Goal: Information Seeking & Learning: Learn about a topic

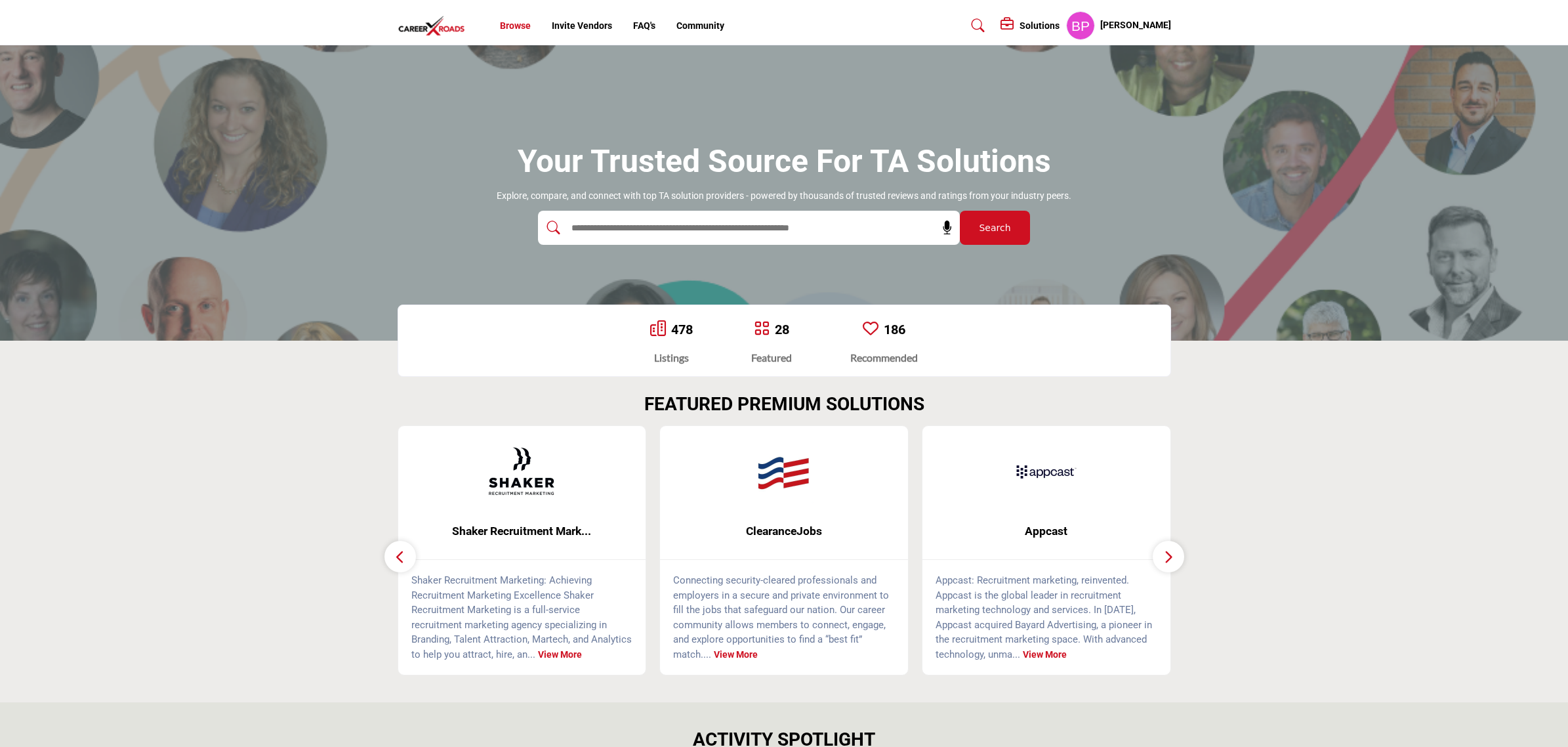
click at [517, 26] on link "Browse" at bounding box center [515, 25] width 31 height 11
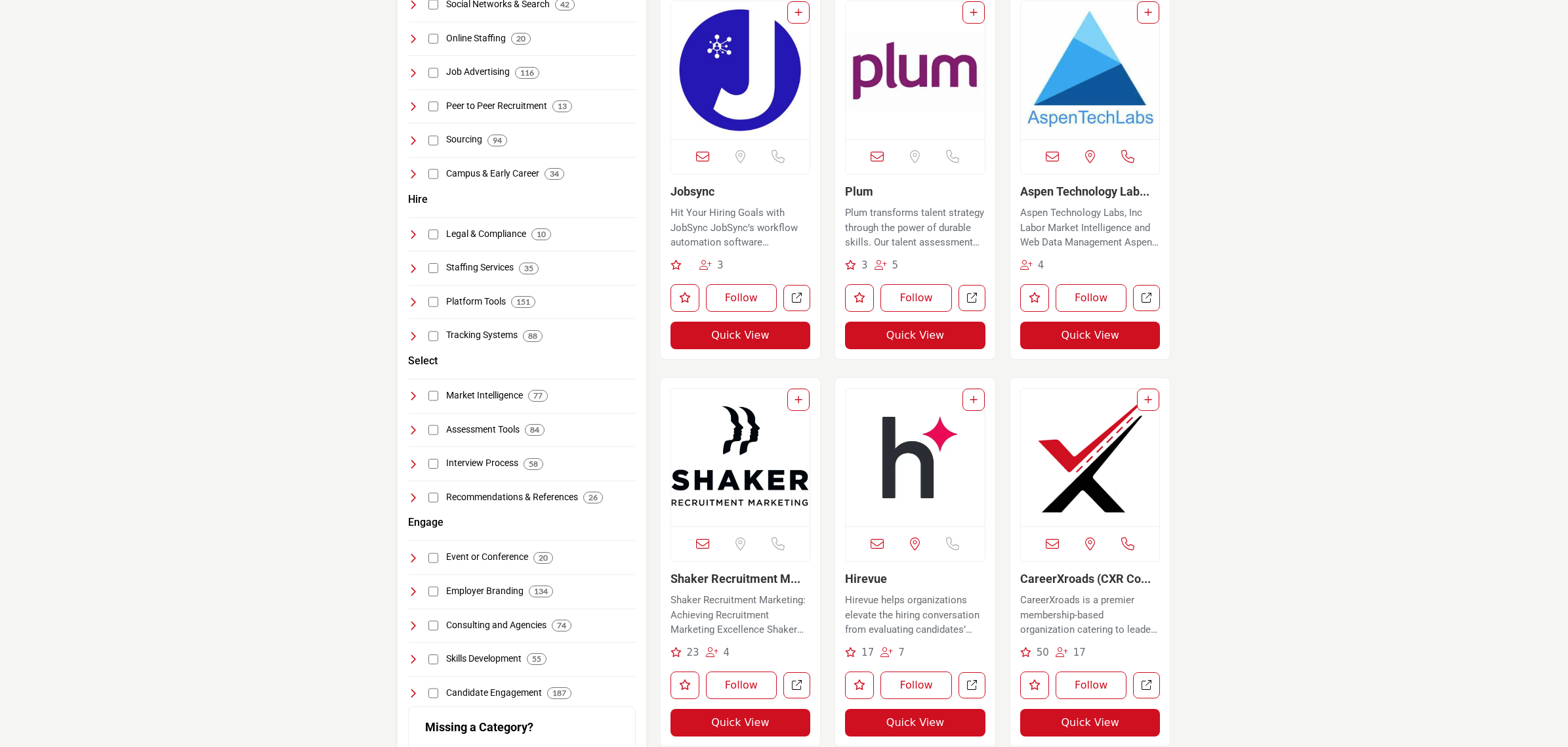
scroll to position [328, 0]
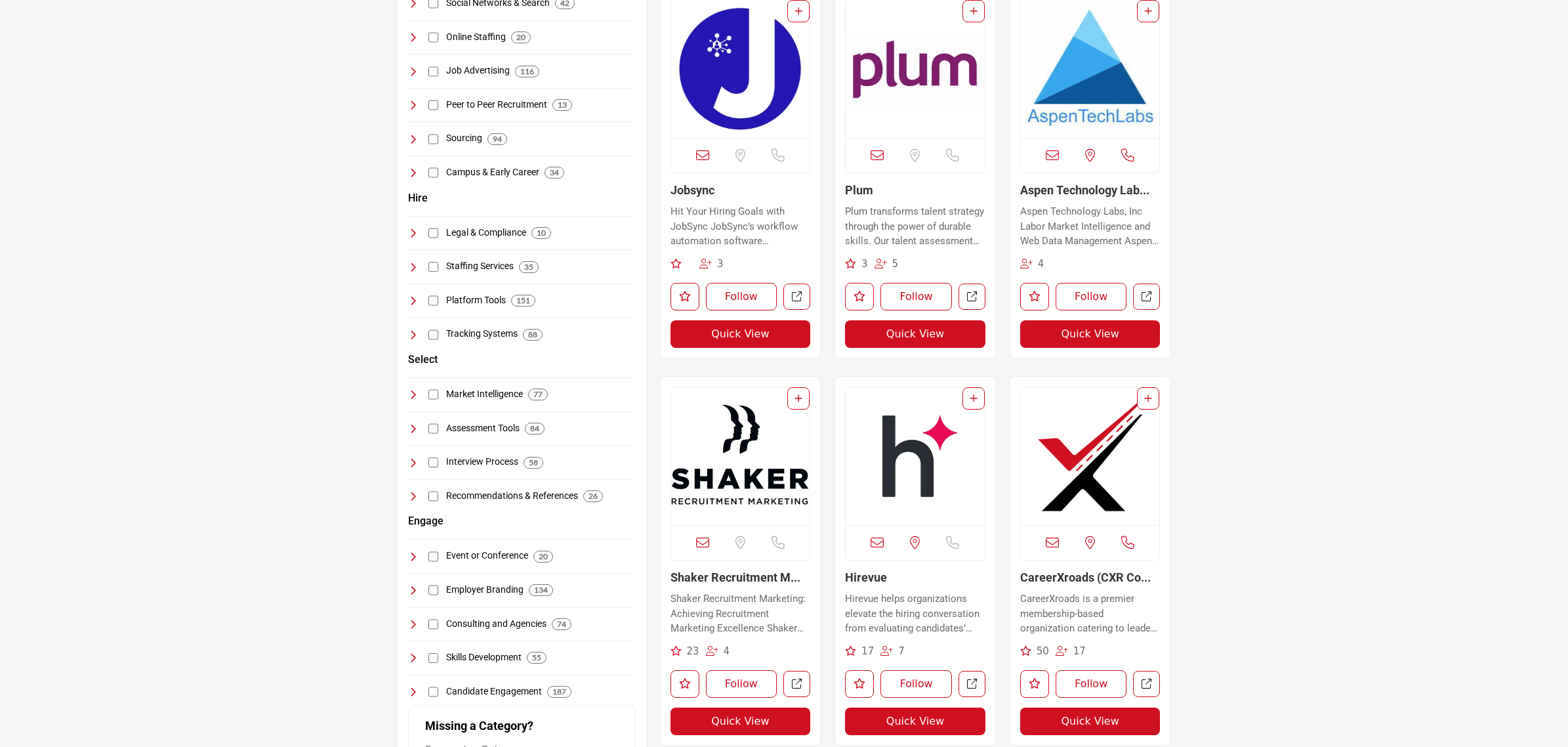
click at [1079, 422] on img "Open Listing in new tab" at bounding box center [1090, 456] width 139 height 138
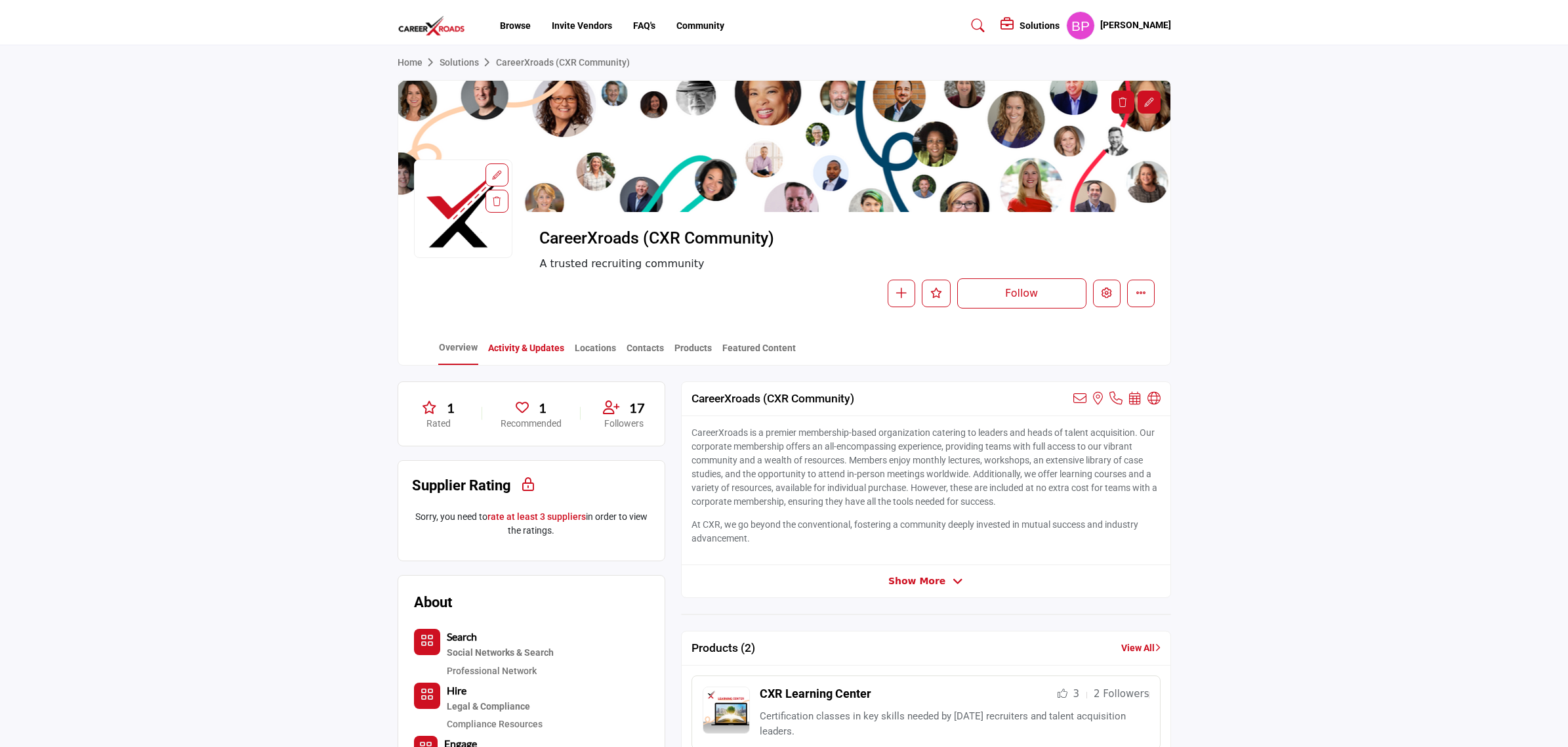
click at [504, 344] on link "Activity & Updates" at bounding box center [526, 353] width 77 height 23
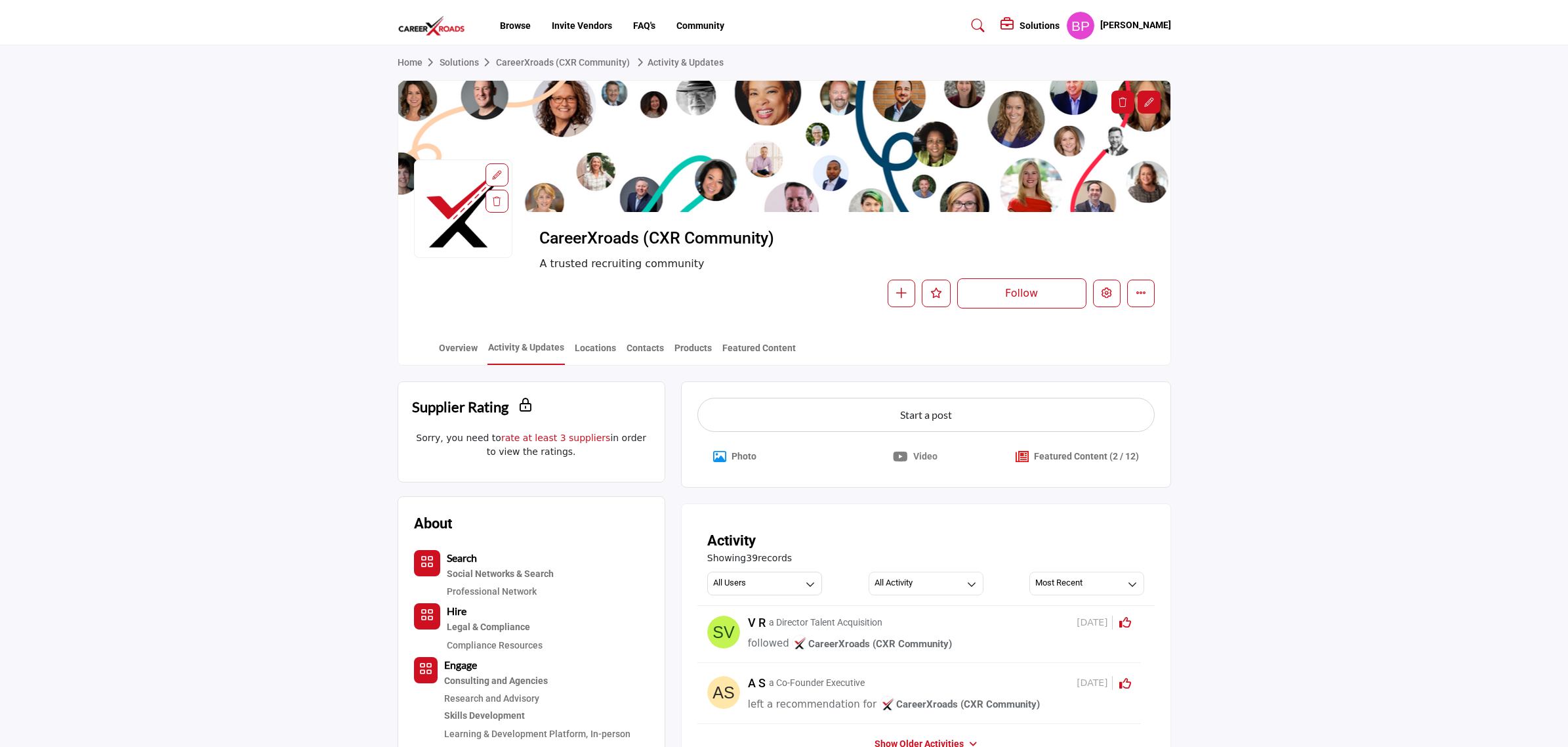
drag, startPoint x: 1411, startPoint y: 619, endPoint x: 1345, endPoint y: 574, distance: 79.9
click at [730, 454] on button "Photo" at bounding box center [735, 456] width 75 height 29
click at [729, 456] on button "Photo" at bounding box center [735, 456] width 75 height 29
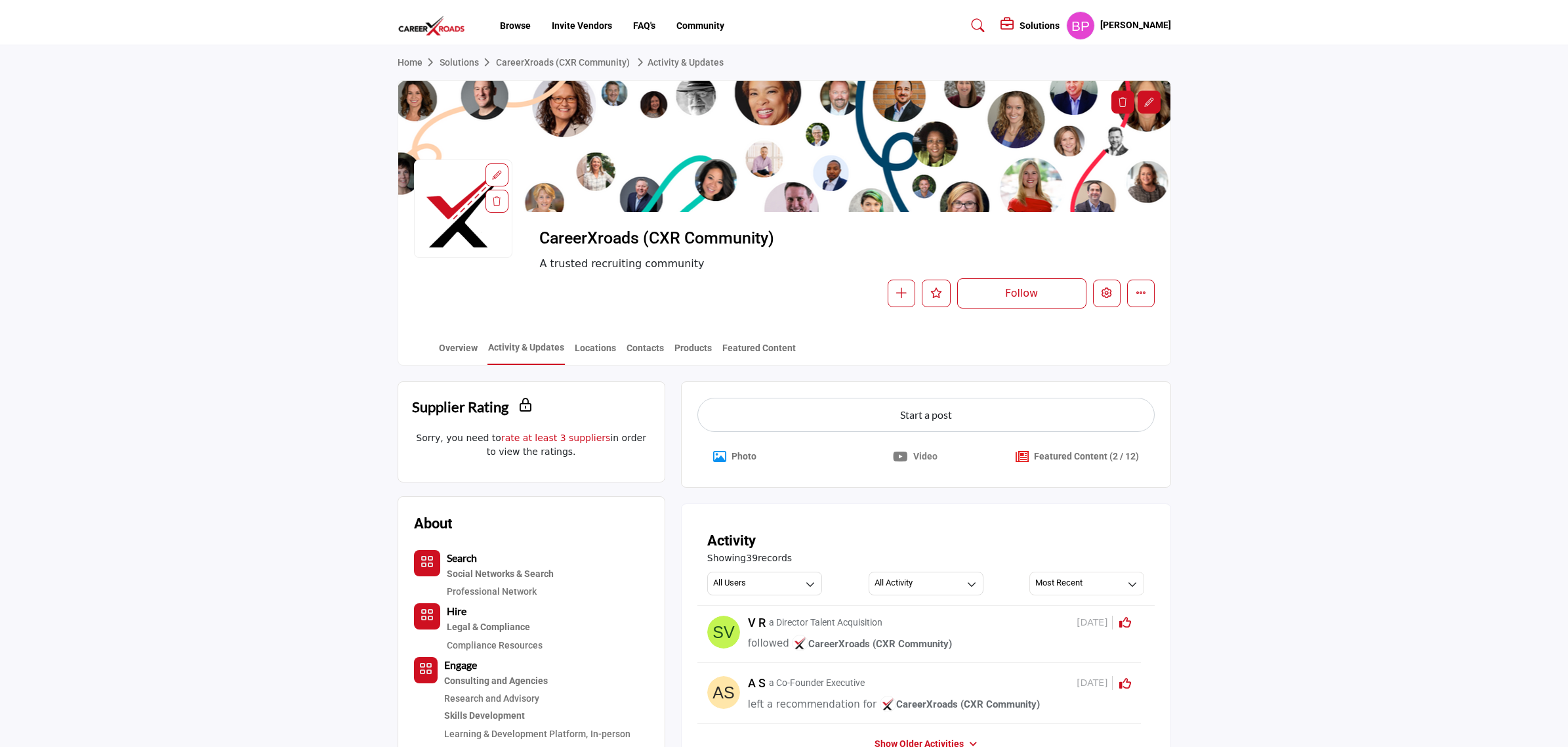
click at [730, 451] on button "Photo" at bounding box center [735, 456] width 75 height 29
click at [739, 453] on p "Photo" at bounding box center [743, 456] width 25 height 14
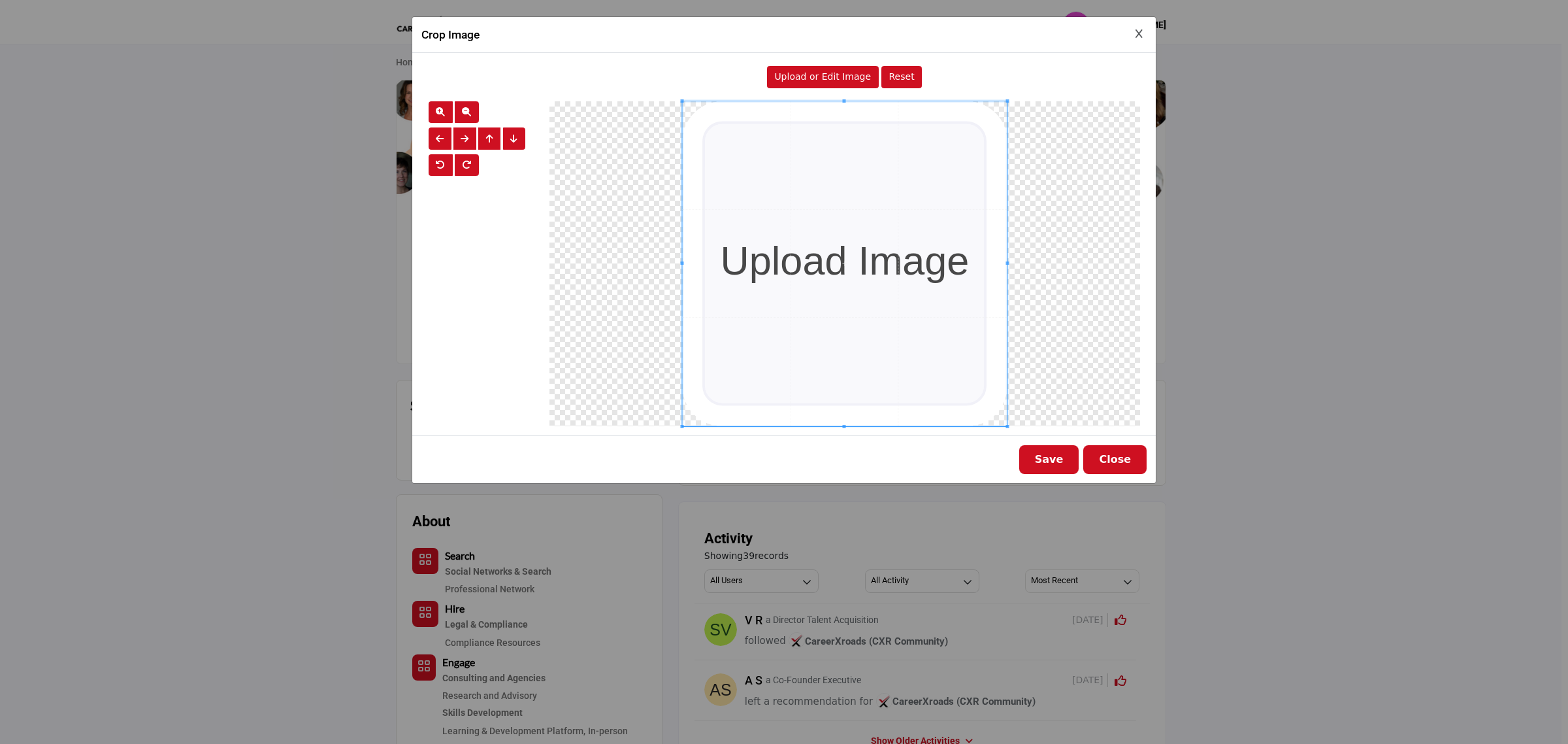
click at [1121, 450] on button "Close" at bounding box center [1114, 459] width 63 height 29
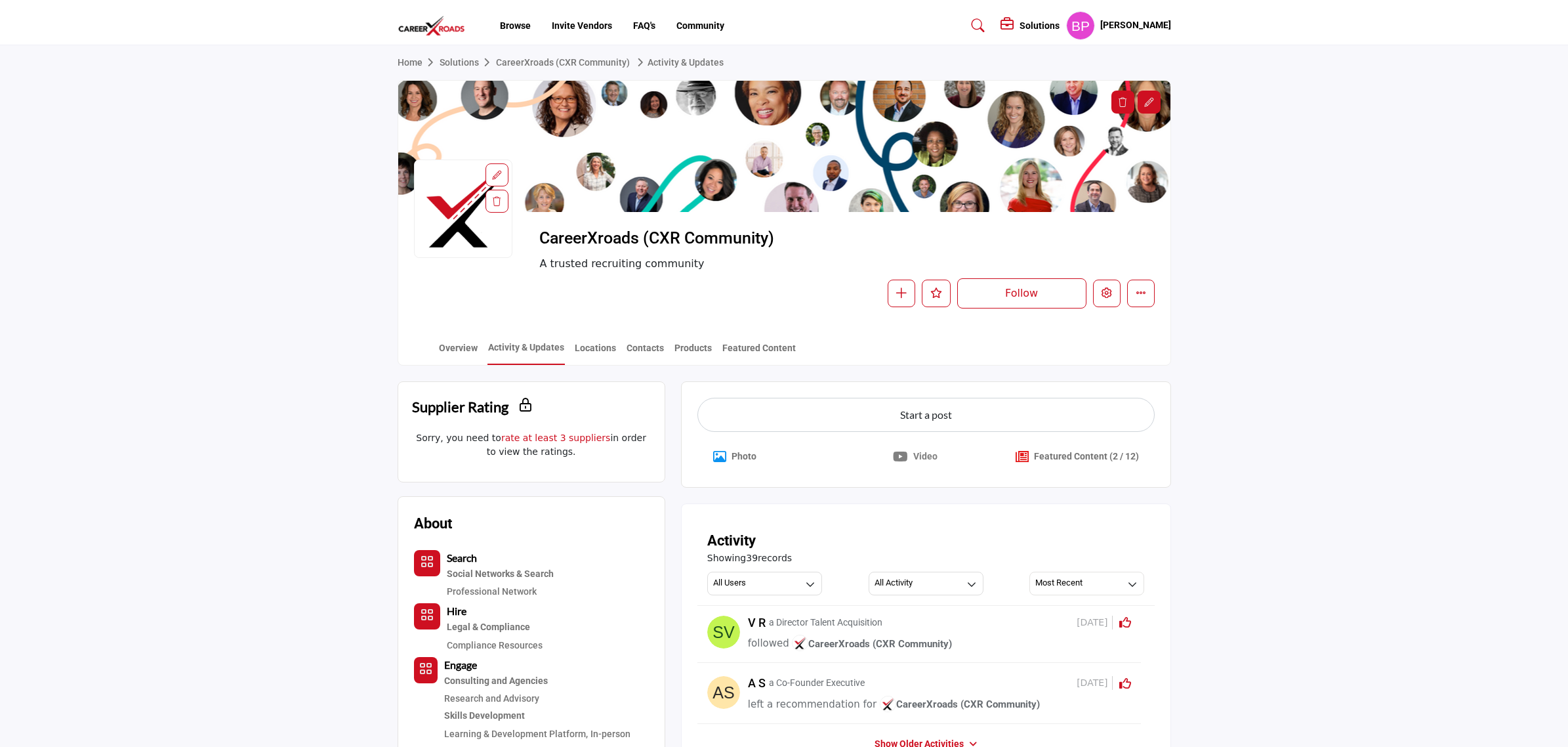
click at [723, 459] on icon "Crop Image" at bounding box center [720, 456] width 13 height 13
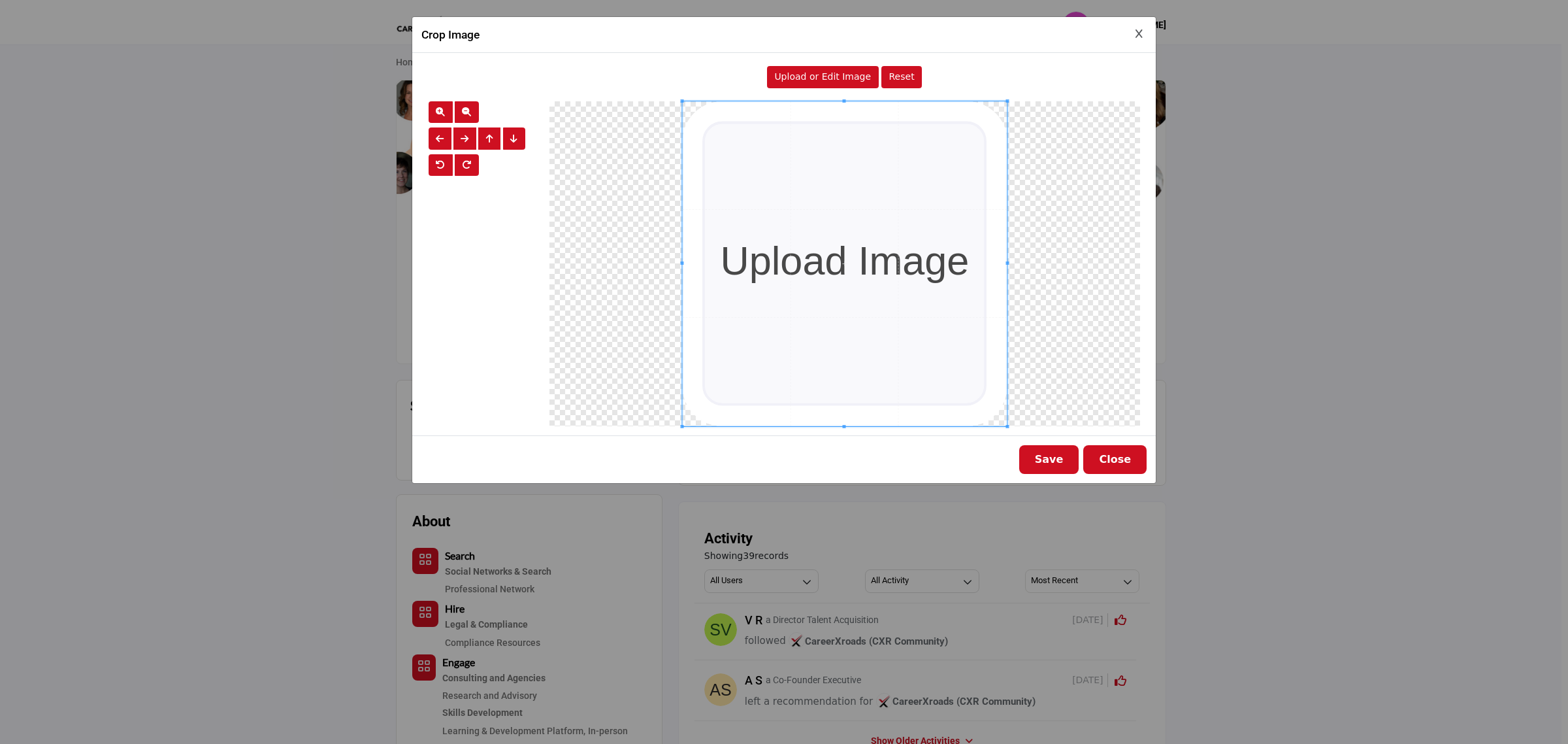
click at [1113, 454] on button "Close" at bounding box center [1114, 459] width 63 height 29
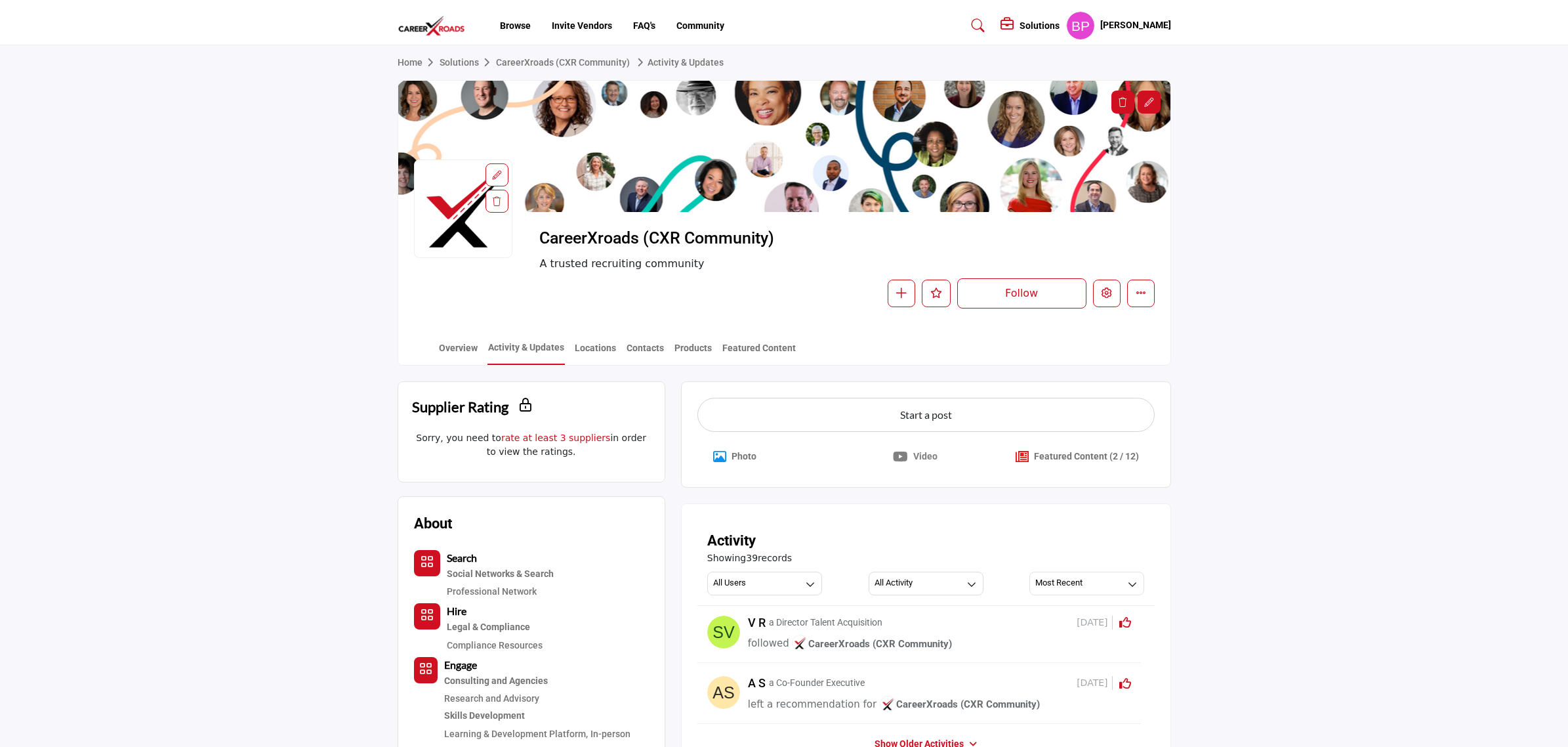
click at [733, 449] on p "Photo" at bounding box center [743, 456] width 25 height 14
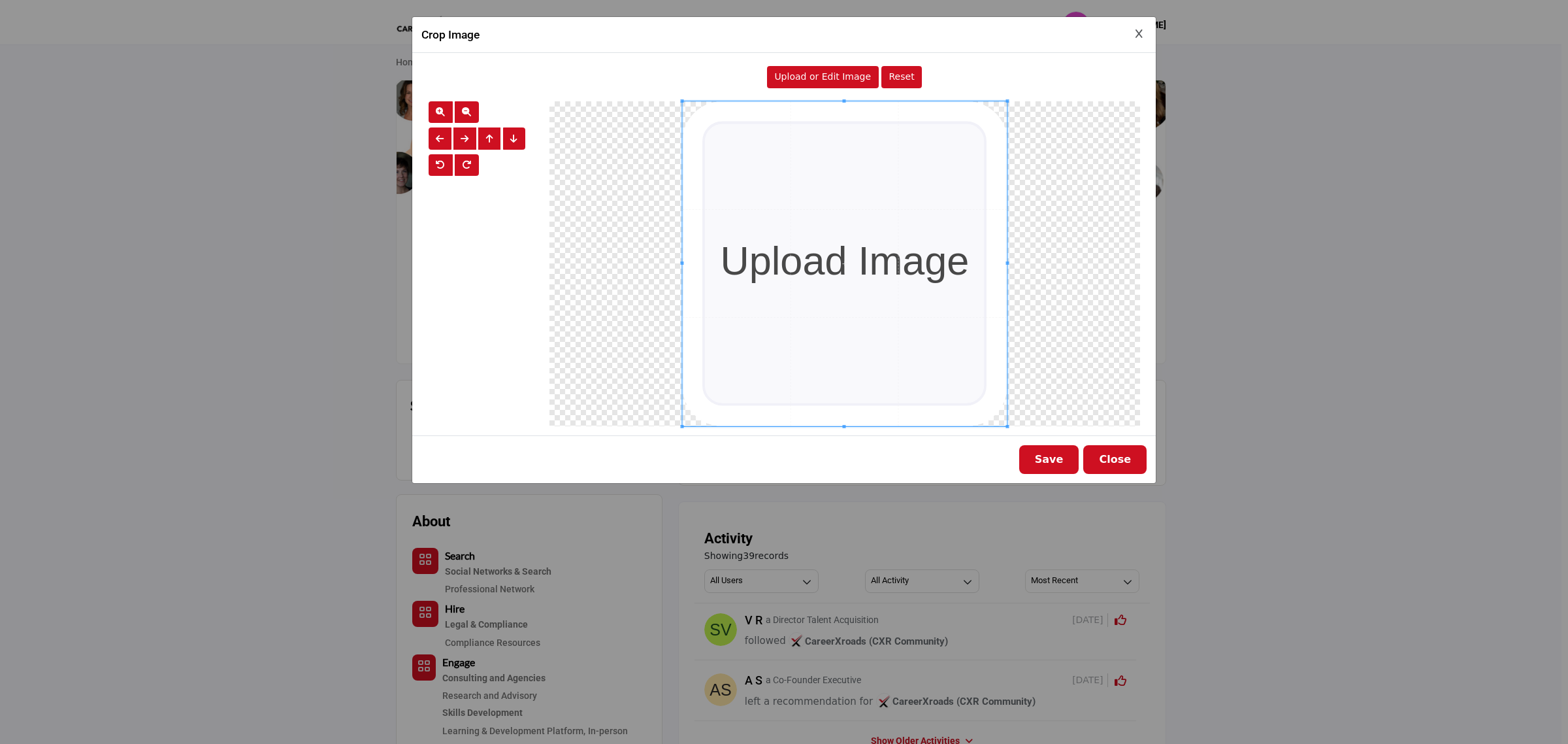
click at [1114, 454] on button "Close" at bounding box center [1114, 459] width 63 height 29
